Goal: Transaction & Acquisition: Purchase product/service

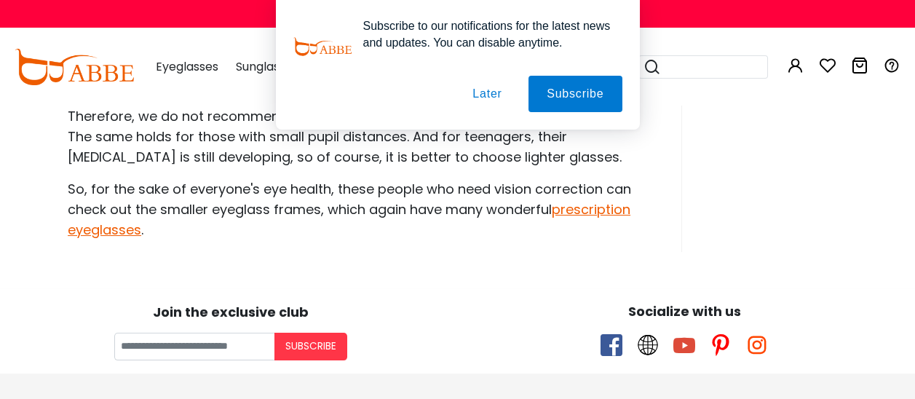
scroll to position [1384, 0]
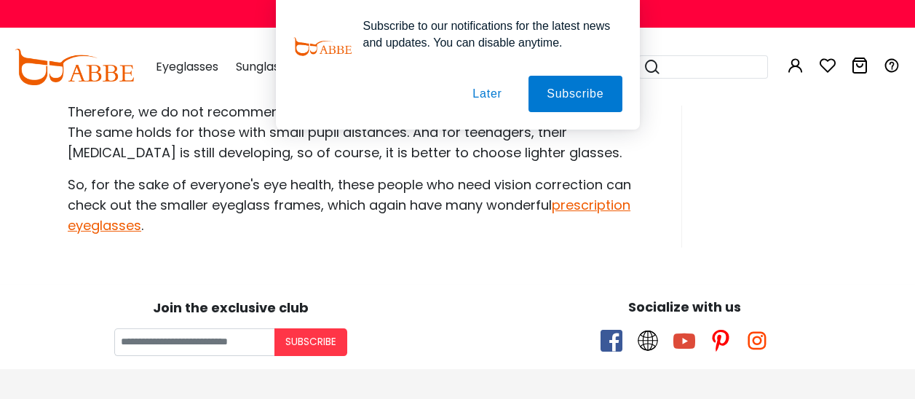
click at [486, 92] on button "Later" at bounding box center [487, 94] width 66 height 36
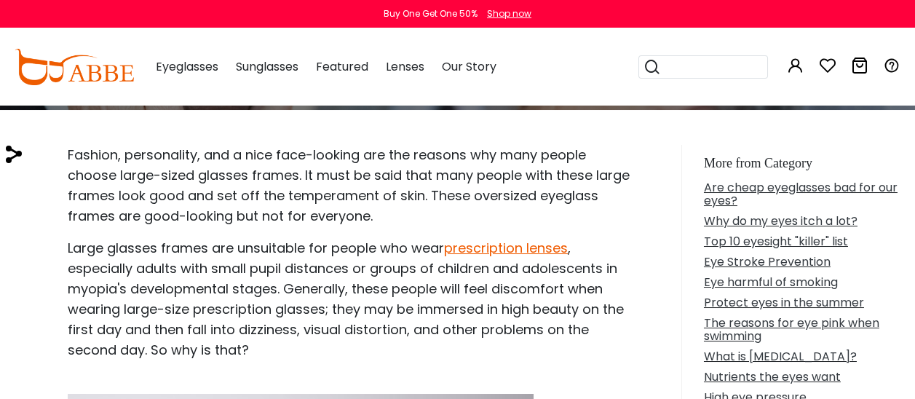
scroll to position [0, 0]
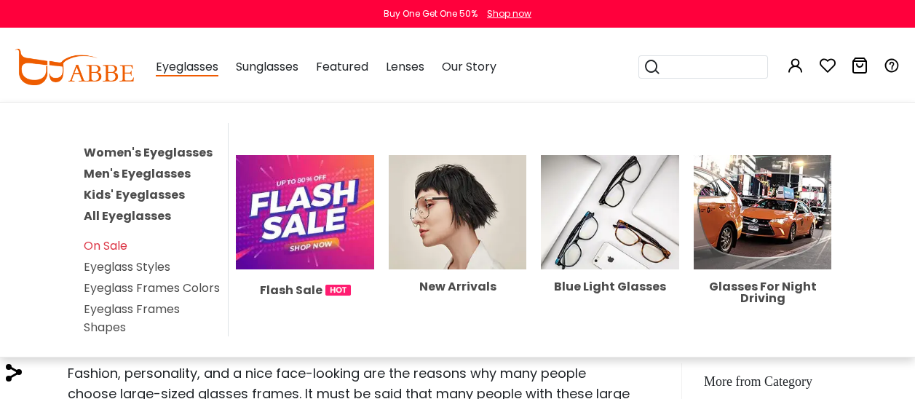
click at [189, 66] on span "Eyeglasses" at bounding box center [187, 67] width 63 height 18
click at [138, 182] on link "Men's Eyeglasses" at bounding box center [137, 173] width 107 height 17
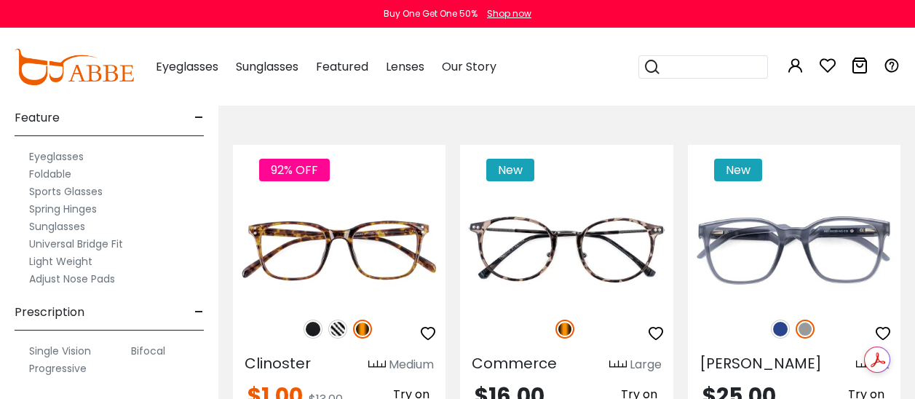
scroll to position [364, 0]
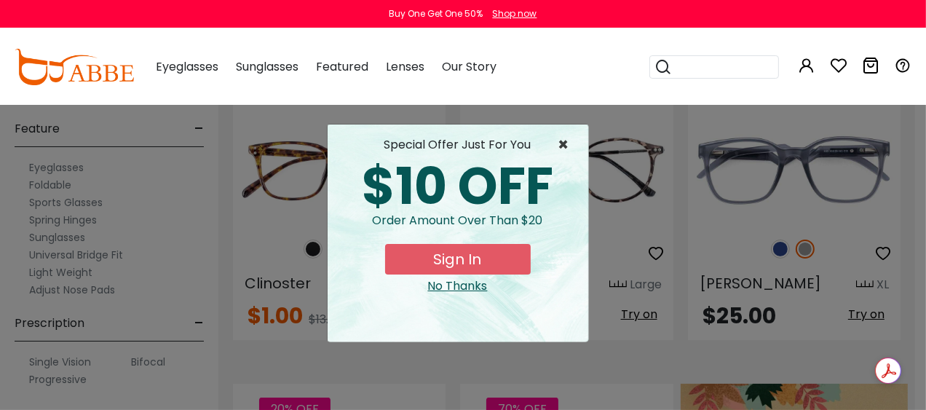
click at [564, 146] on span "×" at bounding box center [568, 144] width 18 height 17
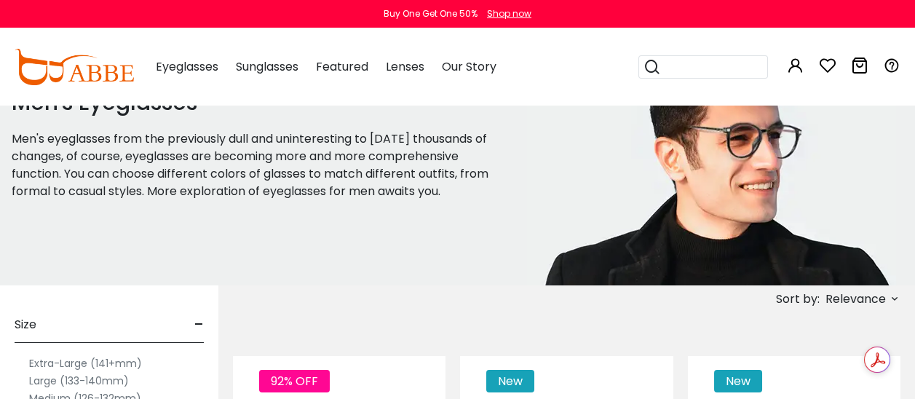
scroll to position [73, 0]
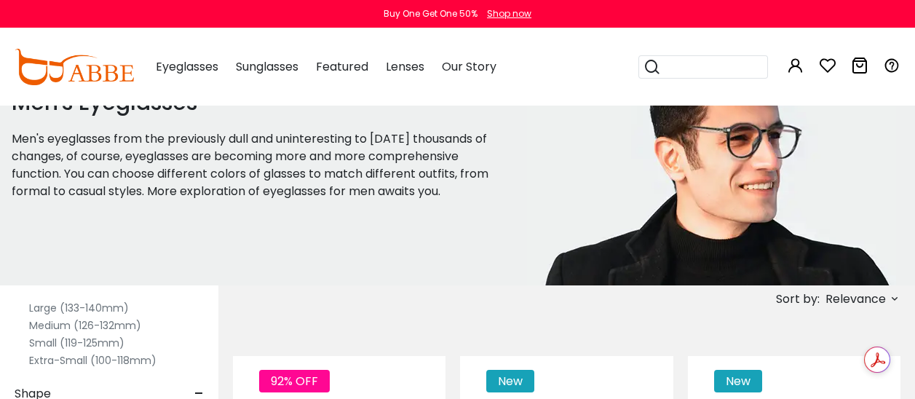
click at [76, 347] on label "Small (119-125mm)" at bounding box center [76, 342] width 95 height 17
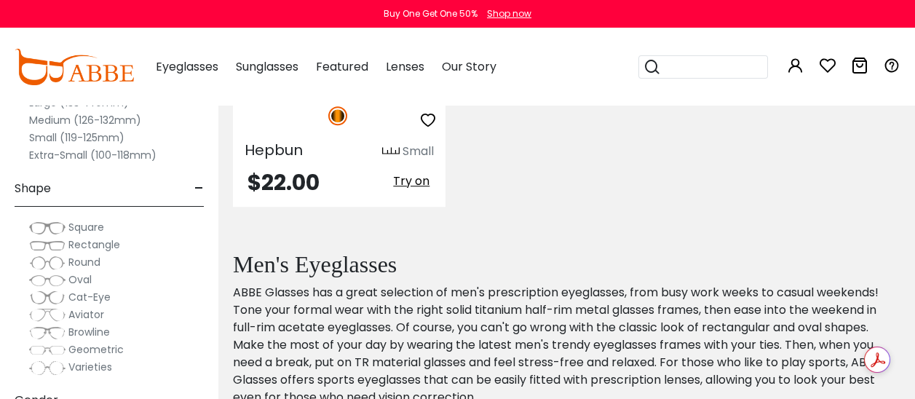
scroll to position [5097, 0]
